Goal: Navigation & Orientation: Find specific page/section

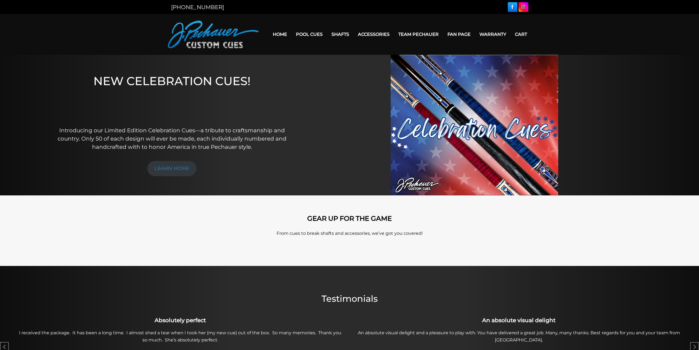
click at [480, 104] on img at bounding box center [474, 125] width 167 height 140
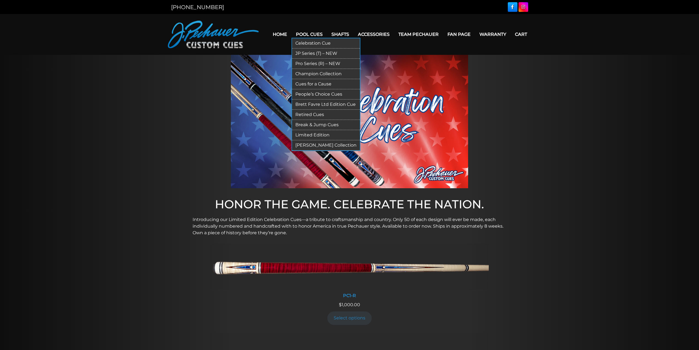
click at [314, 36] on link "Pool Cues" at bounding box center [309, 34] width 36 height 14
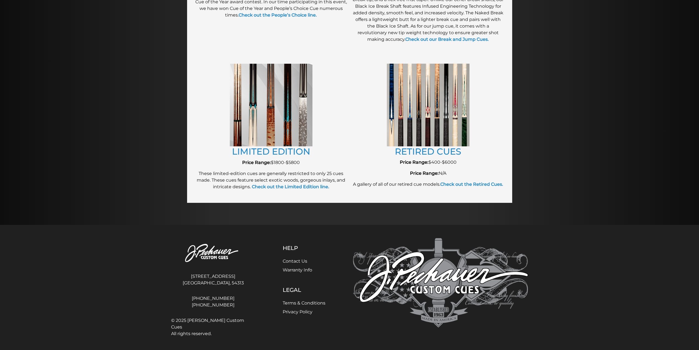
scroll to position [574, 0]
